Goal: Information Seeking & Learning: Find specific fact

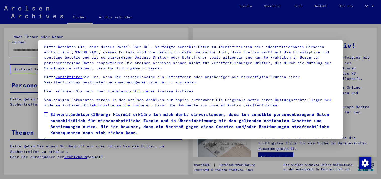
scroll to position [43, 0]
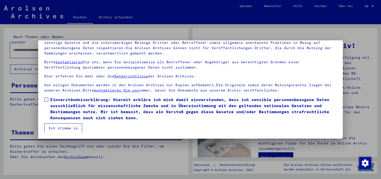
click at [48, 100] on label "Einverständniserklärung: Hiermit erkläre ich mich damit einverstanden, dass ich…" at bounding box center [190, 108] width 293 height 24
click at [64, 129] on button "Ich stimme zu" at bounding box center [63, 128] width 38 height 10
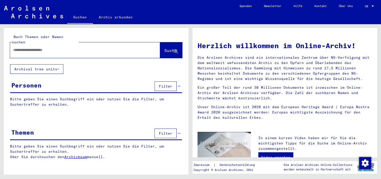
click at [37, 47] on input "text" at bounding box center [79, 49] width 132 height 5
type input "**********"
click at [166, 48] on span "Suche" at bounding box center [170, 50] width 13 height 5
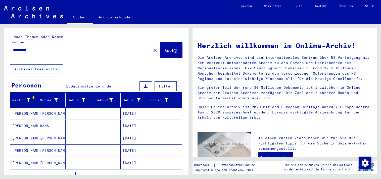
scroll to position [28, 0]
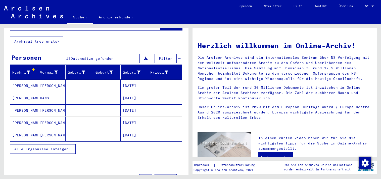
click at [67, 146] on span "Alle Ergebnisse anzeigen" at bounding box center [41, 148] width 54 height 5
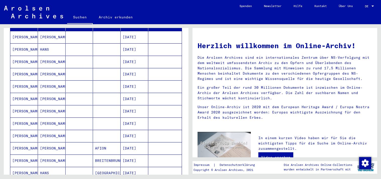
scroll to position [21, 0]
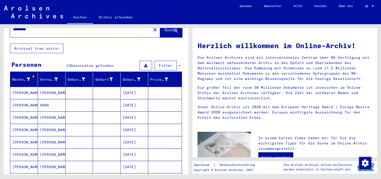
click at [163, 63] on span "Filter" at bounding box center [166, 65] width 14 height 5
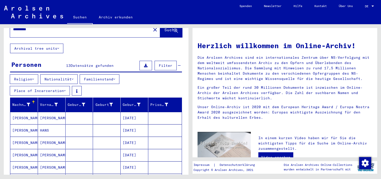
click at [164, 63] on span "Filter" at bounding box center [166, 65] width 14 height 5
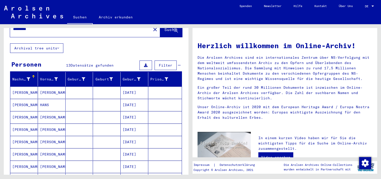
scroll to position [0, 0]
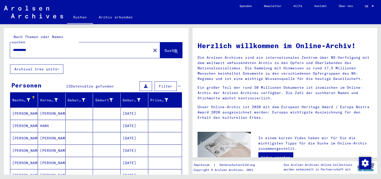
click at [58, 64] on button "Archival tree units" at bounding box center [36, 69] width 53 height 10
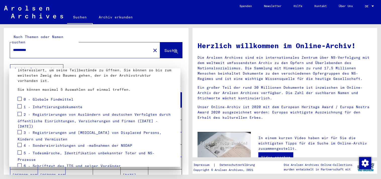
scroll to position [56, 0]
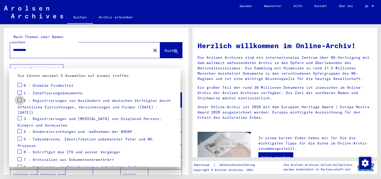
click at [20, 100] on span at bounding box center [20, 100] width 4 height 4
click at [19, 116] on span at bounding box center [20, 118] width 4 height 4
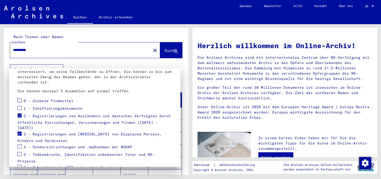
scroll to position [71, 0]
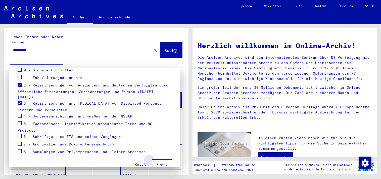
click at [160, 161] on span "Apply" at bounding box center [161, 163] width 11 height 5
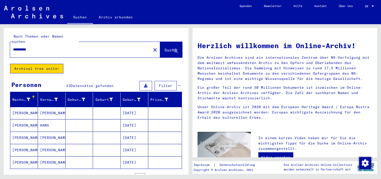
scroll to position [0, 0]
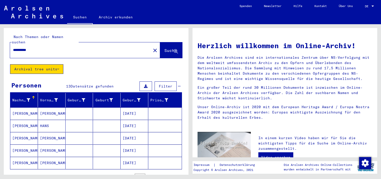
click at [48, 64] on button "Archival tree units" at bounding box center [36, 69] width 53 height 10
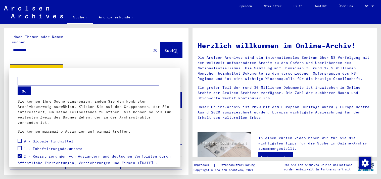
click at [36, 79] on input "text" at bounding box center [89, 80] width 142 height 9
click at [25, 89] on button "Go" at bounding box center [24, 90] width 13 height 9
click at [168, 45] on div at bounding box center [190, 89] width 381 height 179
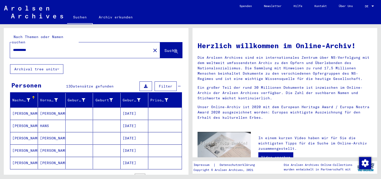
click at [55, 64] on button "Archival tree units" at bounding box center [36, 69] width 53 height 10
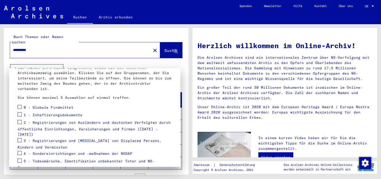
scroll to position [43, 0]
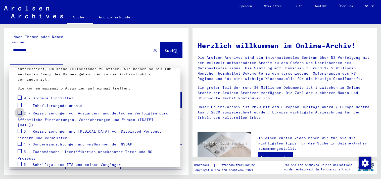
click at [20, 113] on span at bounding box center [20, 112] width 4 height 4
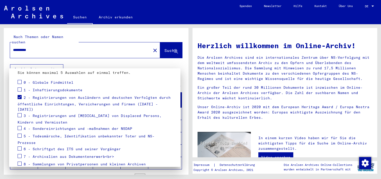
scroll to position [71, 0]
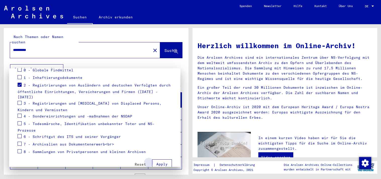
click at [160, 161] on span "Apply" at bounding box center [161, 163] width 11 height 5
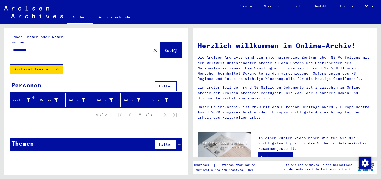
click at [48, 64] on button "Archival tree units" at bounding box center [36, 69] width 53 height 10
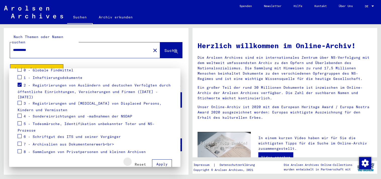
click at [139, 162] on span "Reset" at bounding box center [140, 164] width 11 height 5
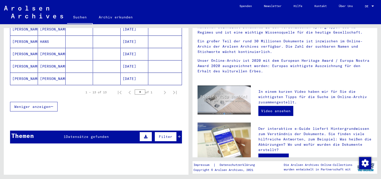
scroll to position [89, 0]
